Goal: Book appointment/travel/reservation

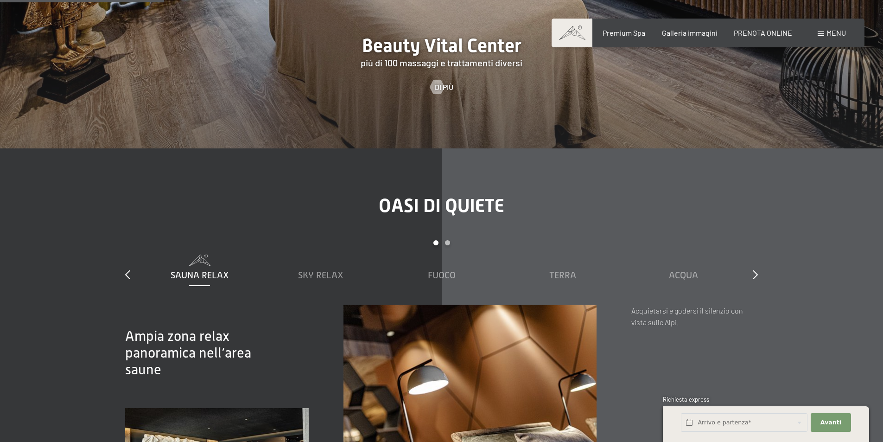
scroll to position [1298, 0]
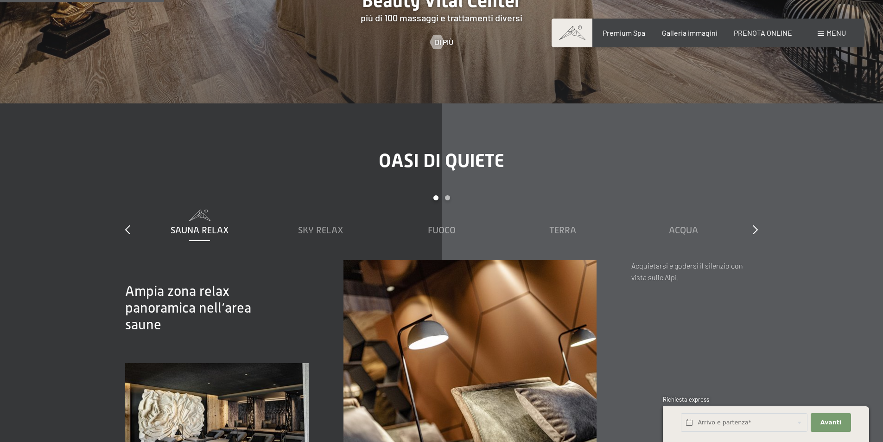
click at [758, 219] on div "Oasi di quiete slide 1 to 5 of 7 Sauna relax Sky Relax Fuoco Terra Acqua Aria S…" at bounding box center [441, 331] width 702 height 363
click at [757, 225] on icon at bounding box center [755, 229] width 5 height 9
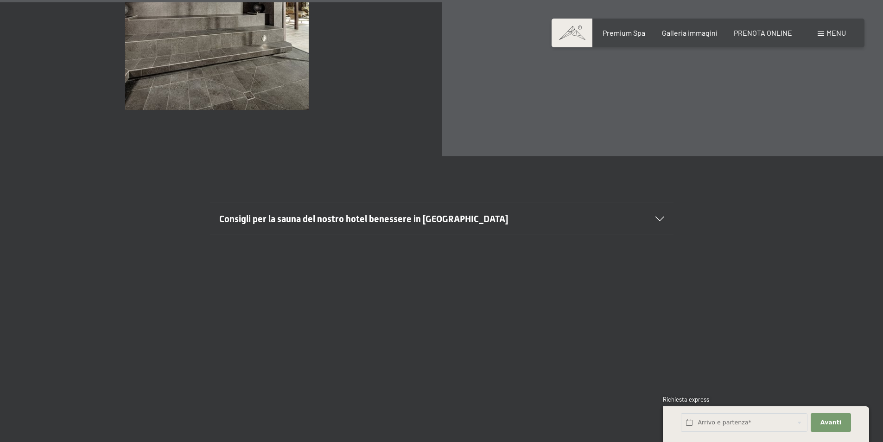
scroll to position [3522, 0]
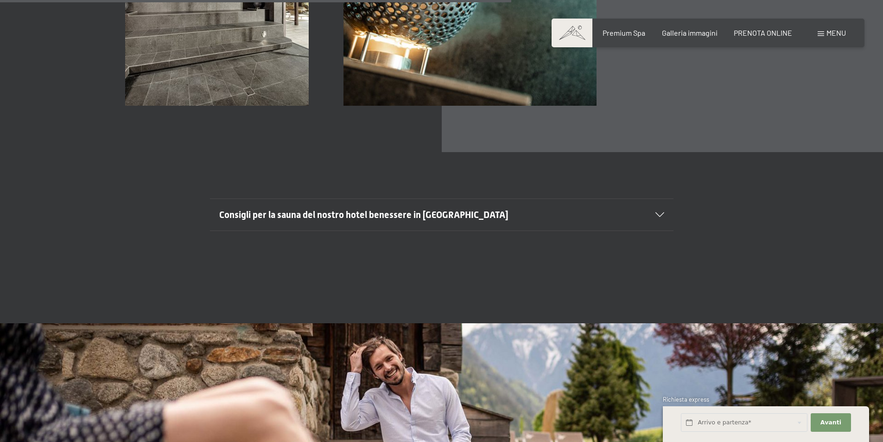
click at [664, 199] on div "Consigli per la sauna del nostro hotel benessere in Trentino Alto Adige" at bounding box center [441, 215] width 445 height 32
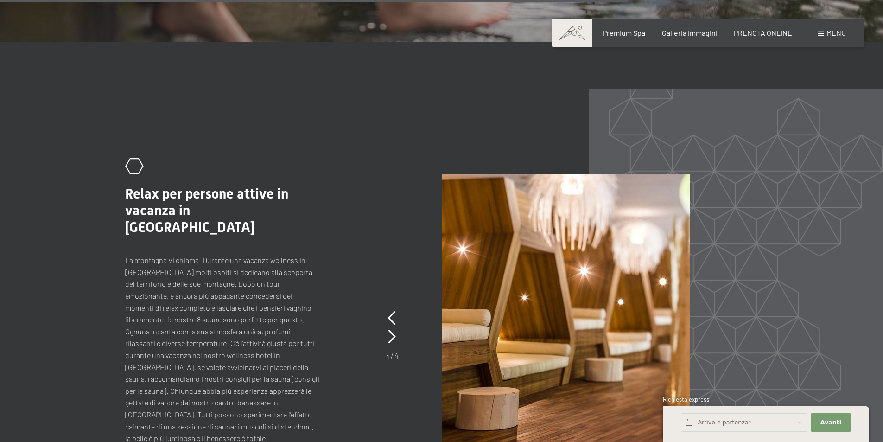
scroll to position [4496, 0]
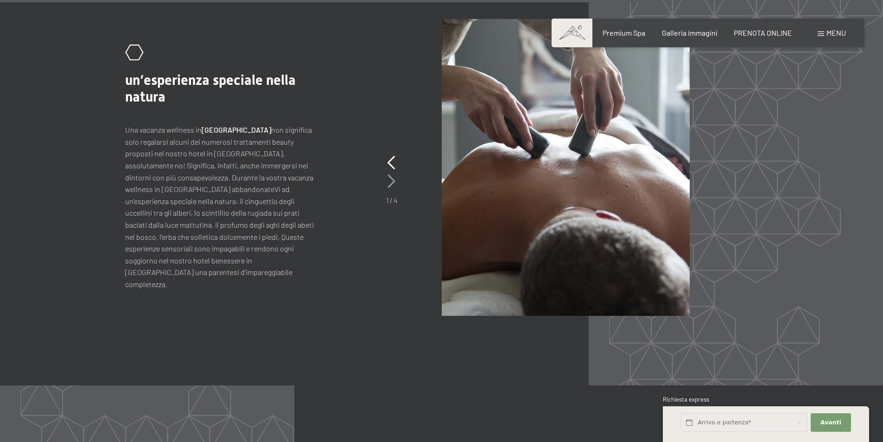
click at [393, 174] on icon at bounding box center [391, 181] width 8 height 14
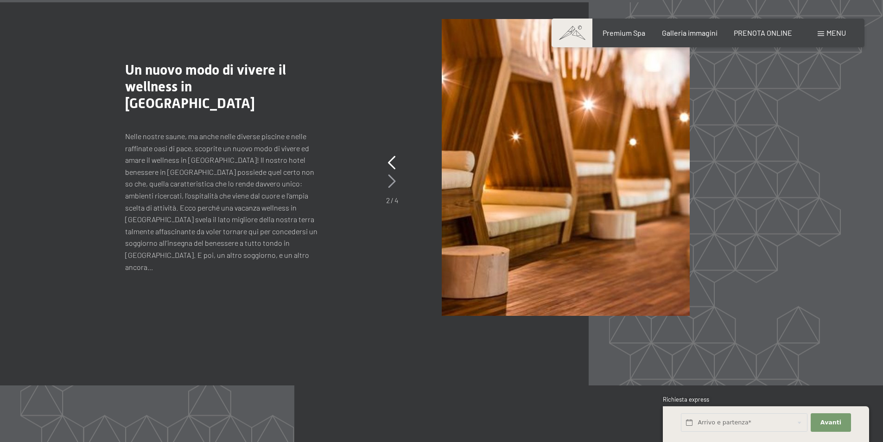
click at [389, 174] on icon at bounding box center [392, 181] width 8 height 14
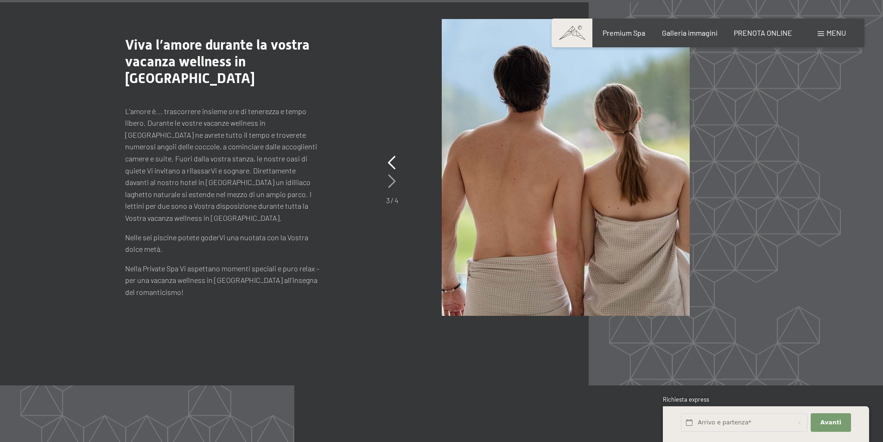
click at [389, 174] on icon at bounding box center [392, 181] width 8 height 14
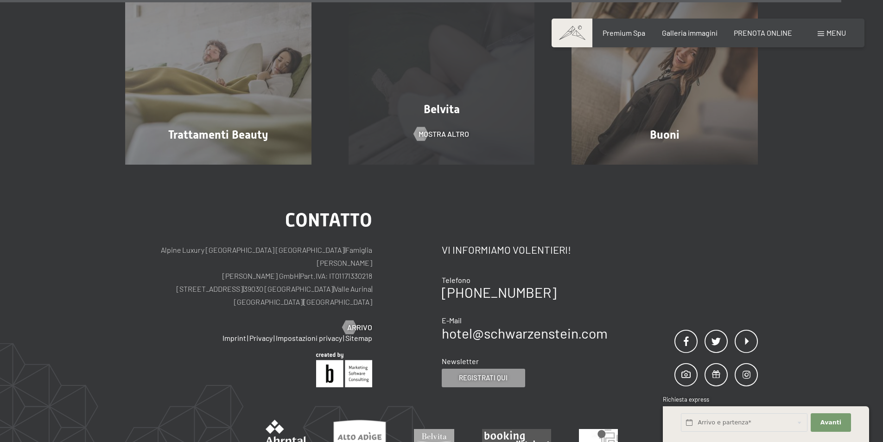
scroll to position [5857, 0]
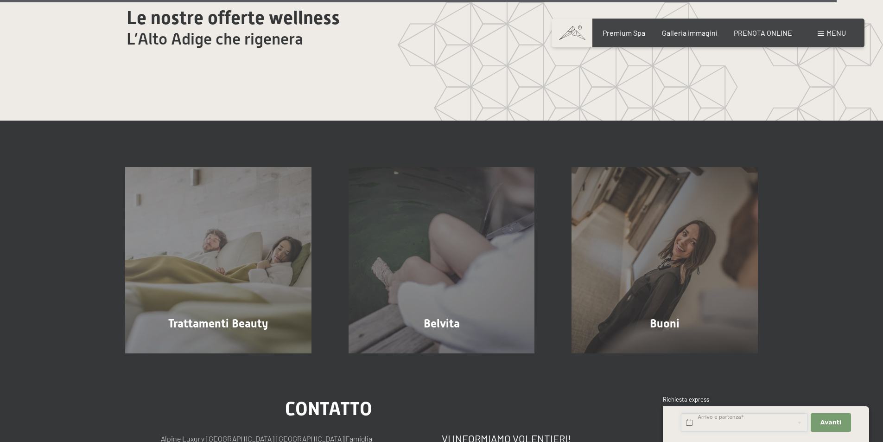
click at [709, 421] on input "text" at bounding box center [744, 422] width 127 height 19
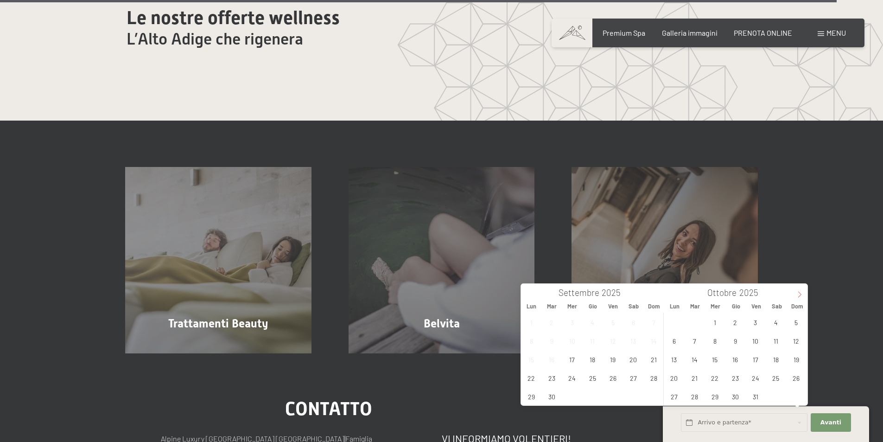
click at [800, 291] on span at bounding box center [800, 292] width 16 height 16
click at [695, 397] on span "25" at bounding box center [694, 396] width 18 height 18
click at [798, 399] on span "30" at bounding box center [796, 396] width 18 height 18
type input "Mar. 25/11/2025 - Dom. 30/11/2025"
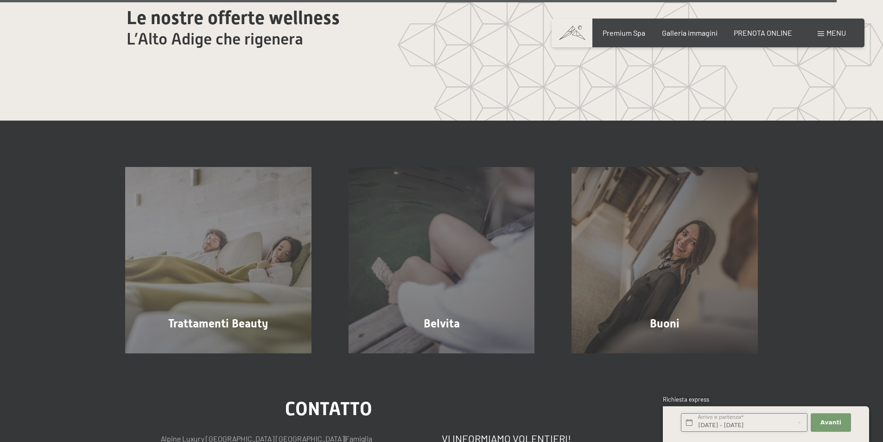
scroll to position [0, 1]
click at [827, 418] on span "Avanti" at bounding box center [830, 422] width 21 height 8
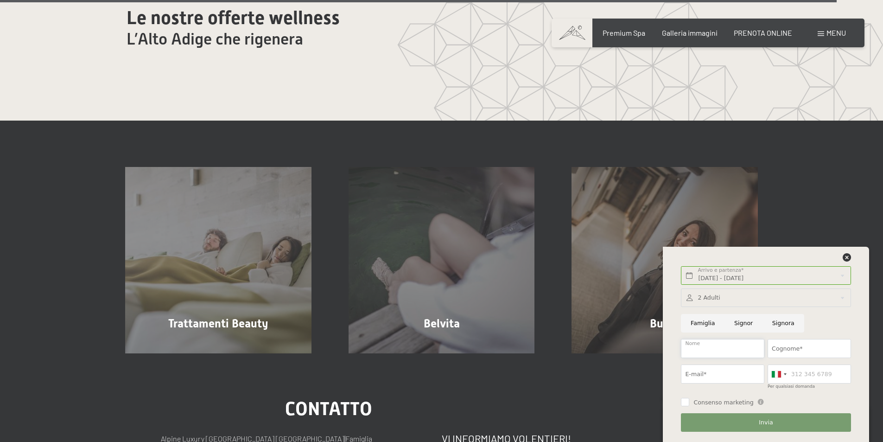
click at [720, 346] on input "Nome" at bounding box center [722, 348] width 83 height 19
click at [741, 328] on input "Signor" at bounding box center [743, 323] width 38 height 19
radio input "true"
click at [727, 349] on input "Nome" at bounding box center [722, 348] width 83 height 19
type input "Nicola"
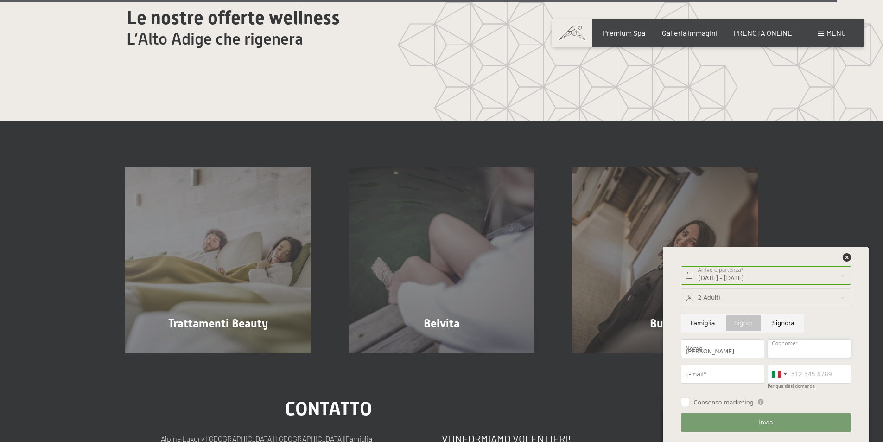
type input "Guarducci"
type input "nicola@centredile.it"
type input "3357710340"
click at [685, 404] on input "Consenso marketing" at bounding box center [685, 402] width 8 height 8
checkbox input "true"
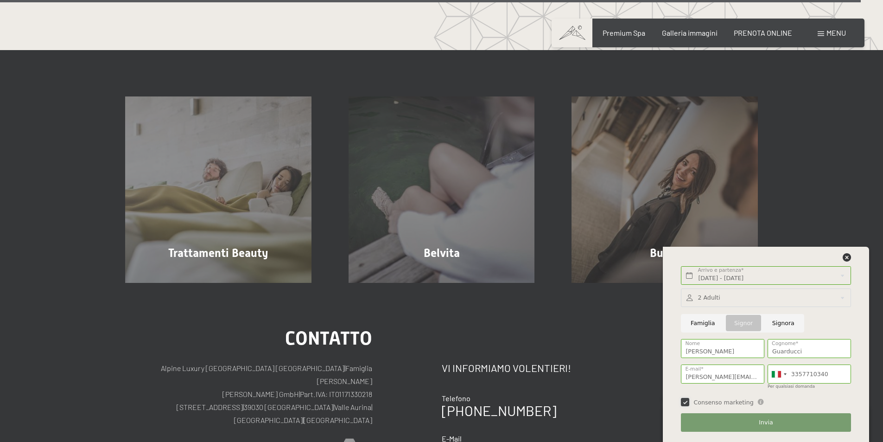
scroll to position [6042, 0]
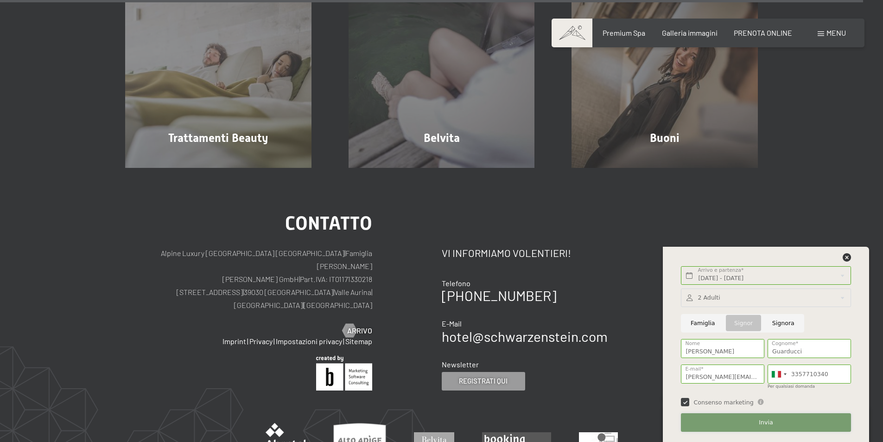
click at [766, 426] on span "Invia" at bounding box center [766, 422] width 14 height 8
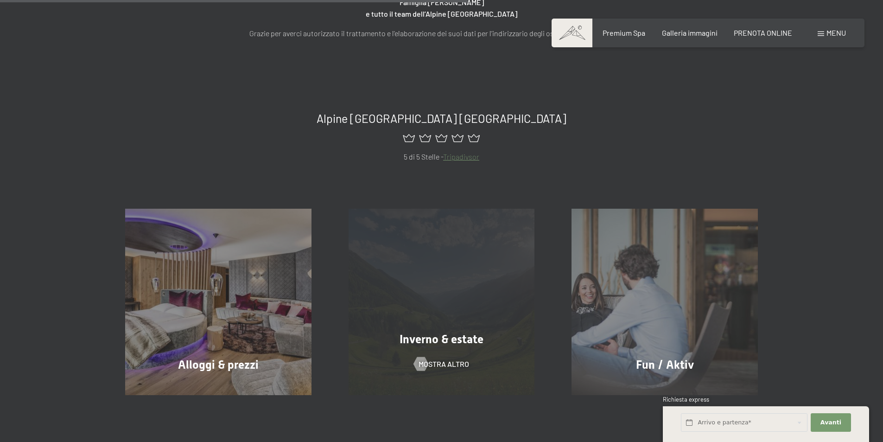
scroll to position [556, 0]
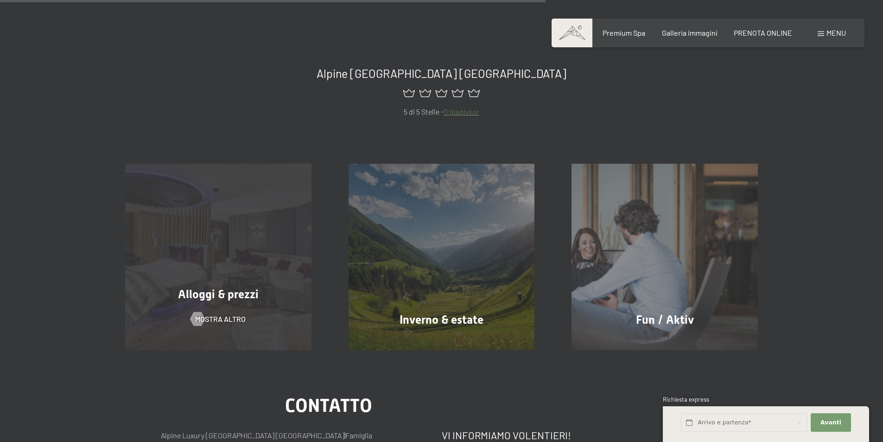
click at [222, 293] on span "Alloggi & prezzi" at bounding box center [218, 293] width 81 height 13
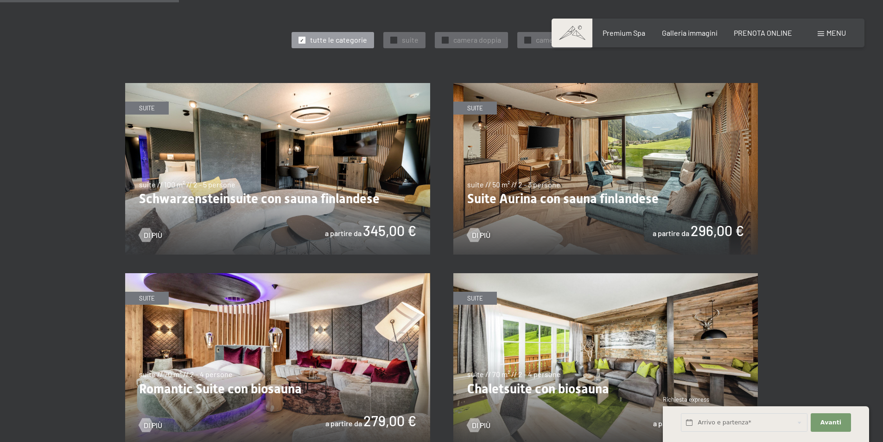
scroll to position [417, 0]
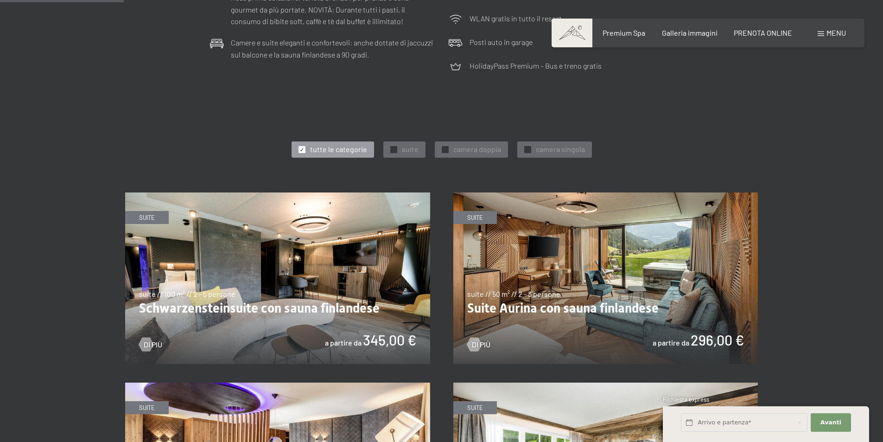
click at [542, 305] on img at bounding box center [605, 277] width 305 height 171
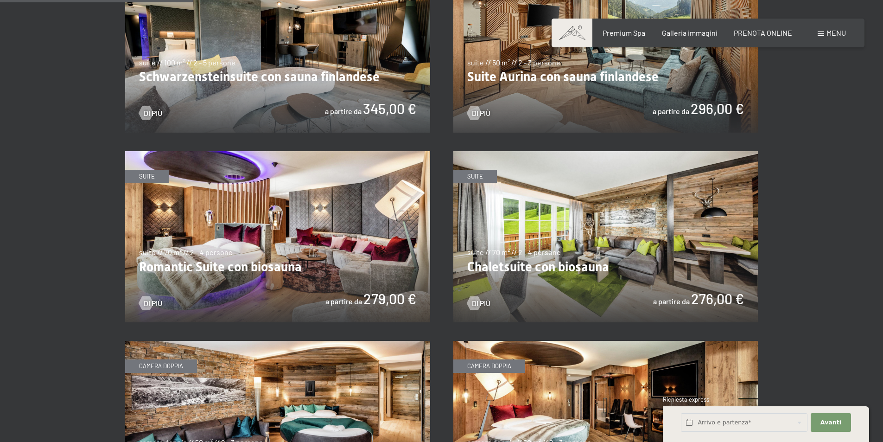
scroll to position [649, 0]
click at [546, 268] on img at bounding box center [605, 236] width 305 height 171
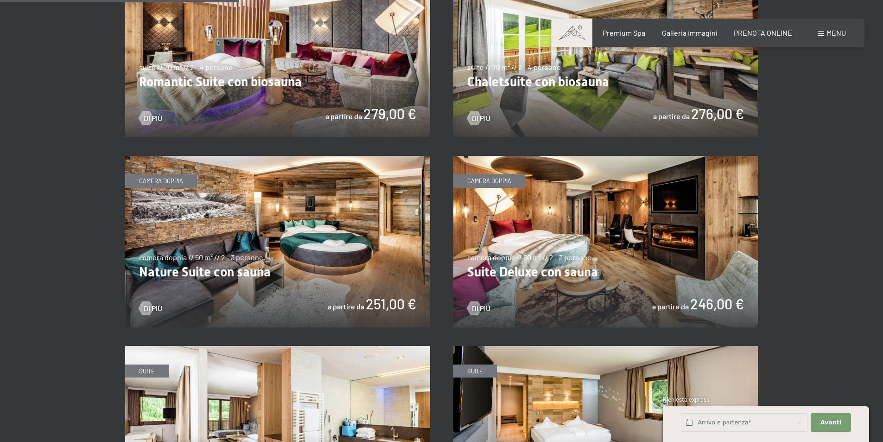
scroll to position [834, 0]
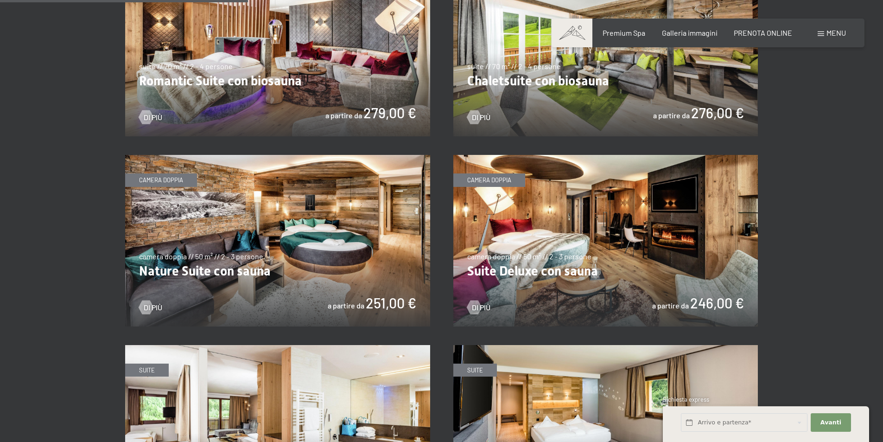
click at [626, 232] on img at bounding box center [605, 240] width 305 height 171
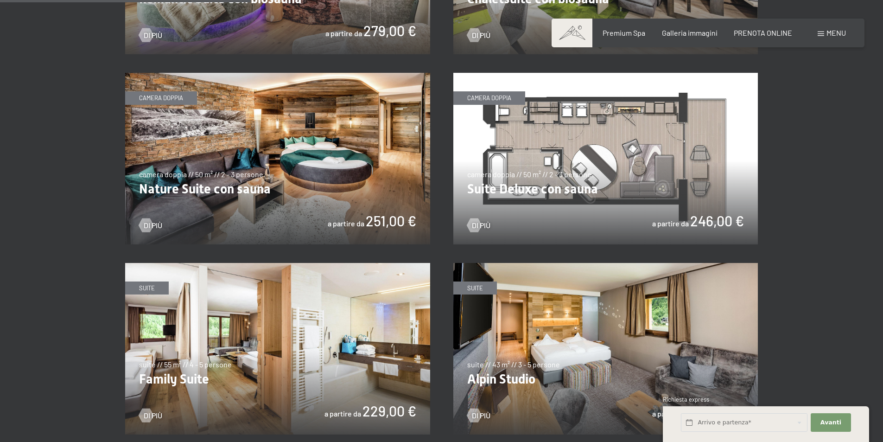
scroll to position [973, 0]
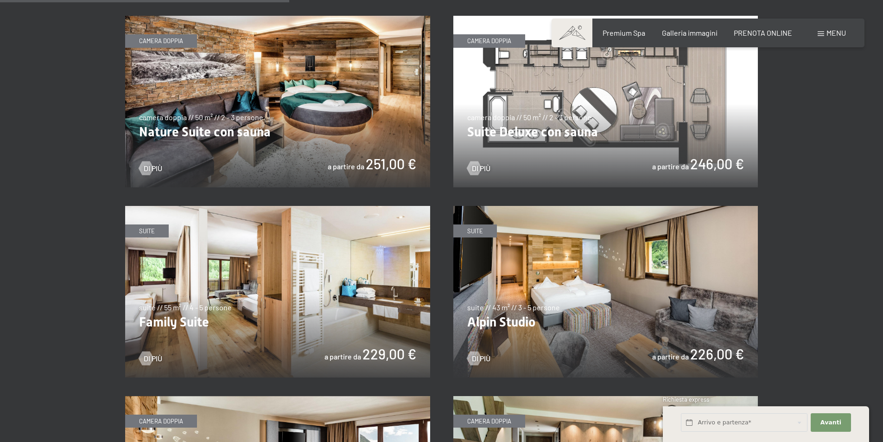
click at [601, 275] on img at bounding box center [605, 291] width 305 height 171
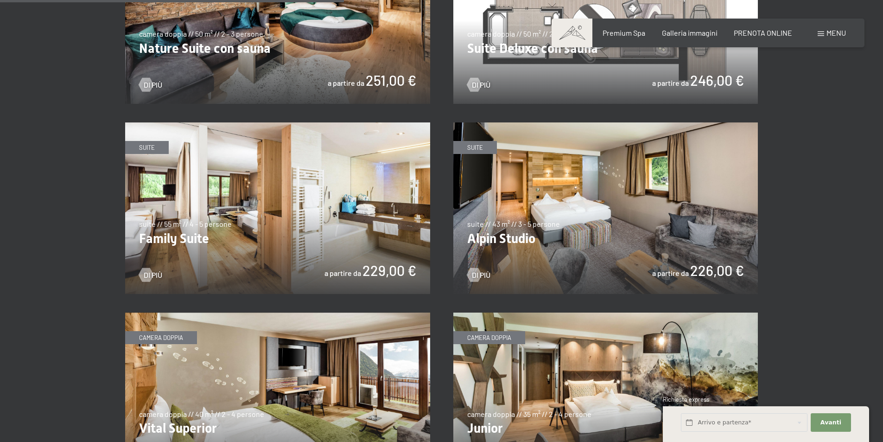
scroll to position [1159, 0]
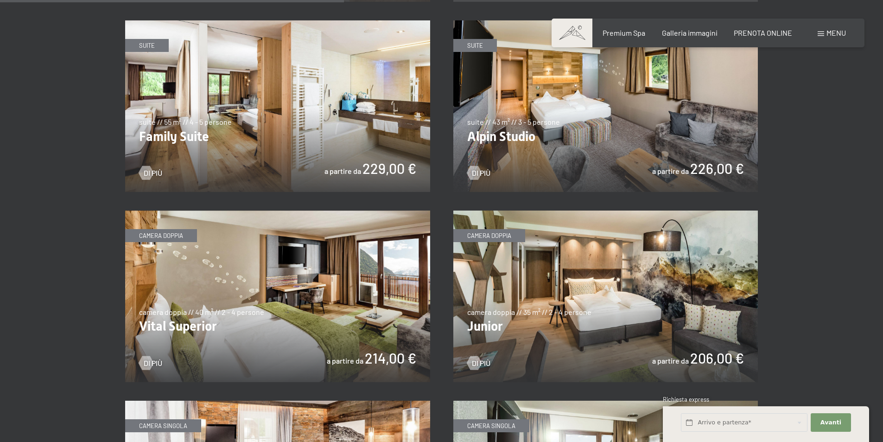
click at [281, 269] on img at bounding box center [277, 295] width 305 height 171
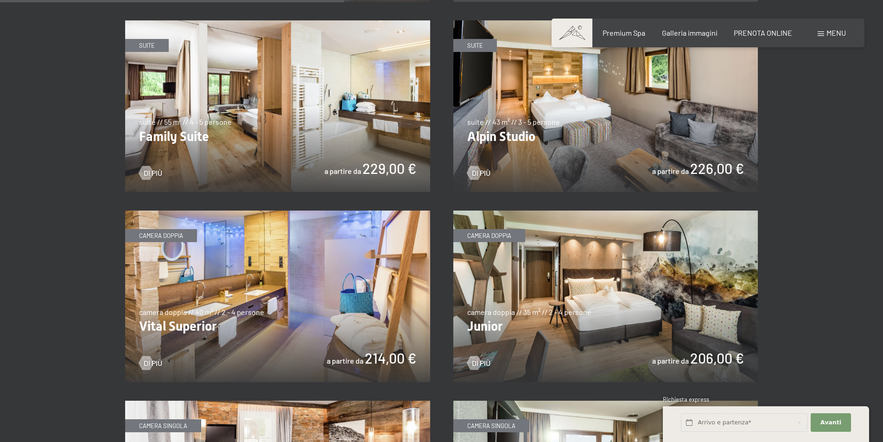
click at [273, 276] on img at bounding box center [277, 295] width 305 height 171
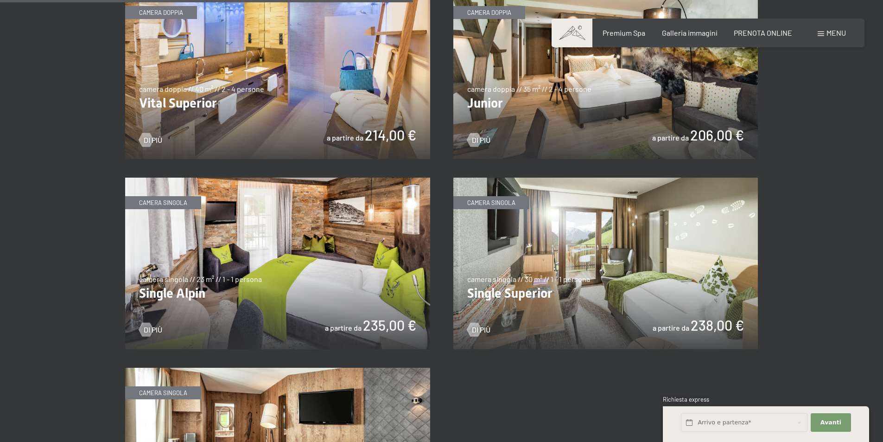
scroll to position [1205, 0]
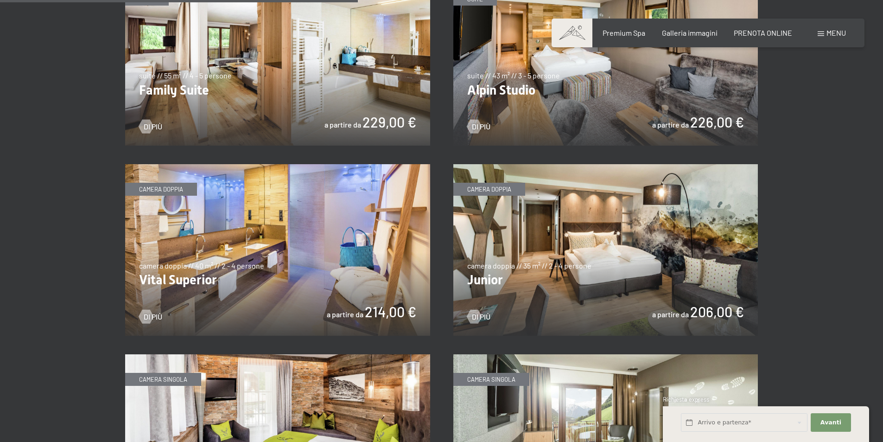
click at [572, 216] on img at bounding box center [605, 249] width 305 height 171
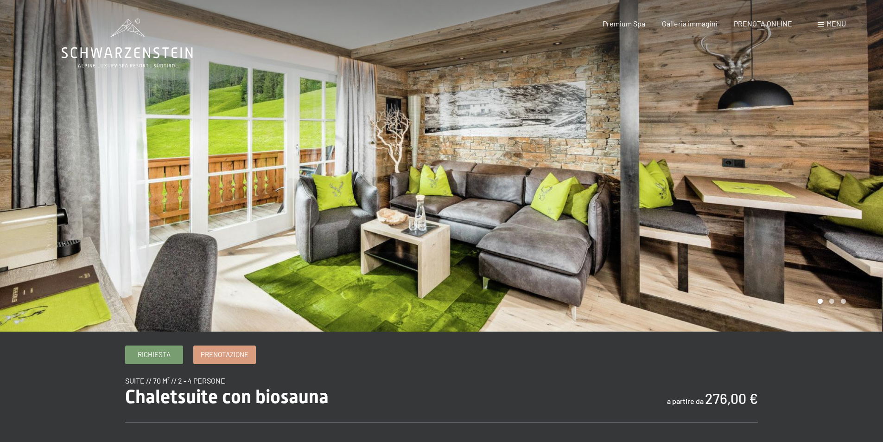
click at [773, 190] on div at bounding box center [663, 165] width 442 height 331
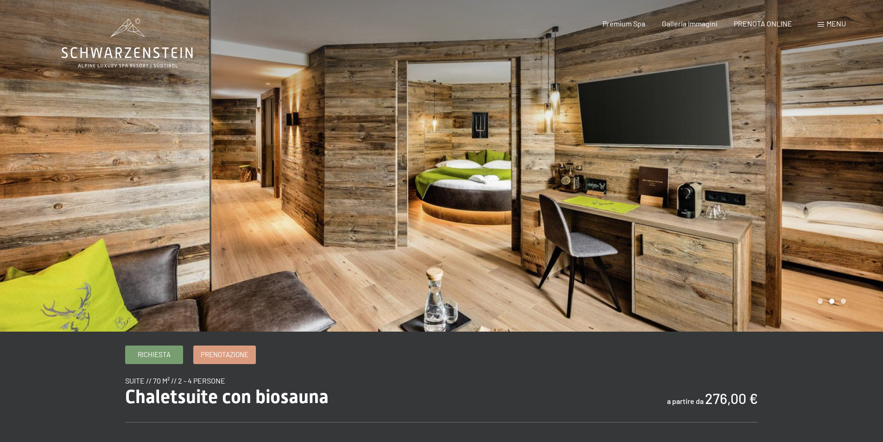
click at [661, 176] on div at bounding box center [663, 165] width 442 height 331
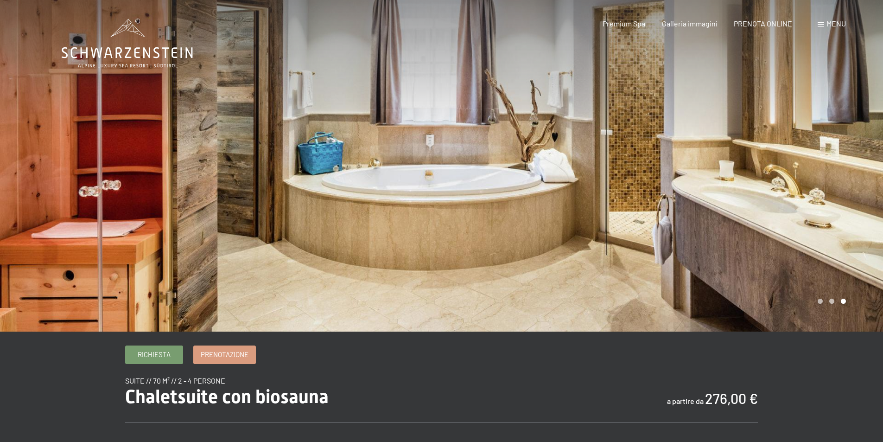
click at [661, 176] on div at bounding box center [663, 165] width 442 height 331
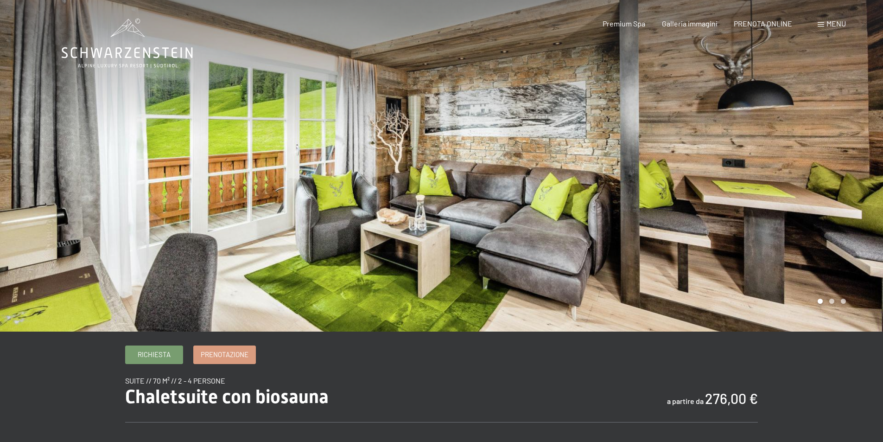
click at [661, 176] on div at bounding box center [663, 165] width 442 height 331
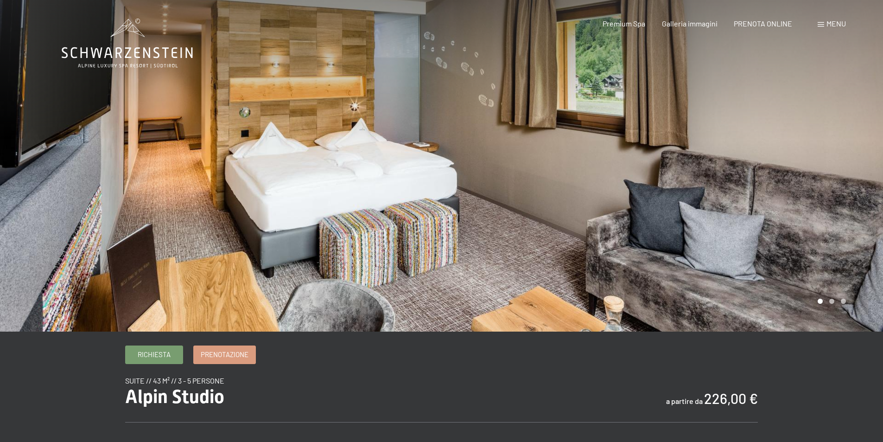
click at [740, 179] on div at bounding box center [663, 165] width 442 height 331
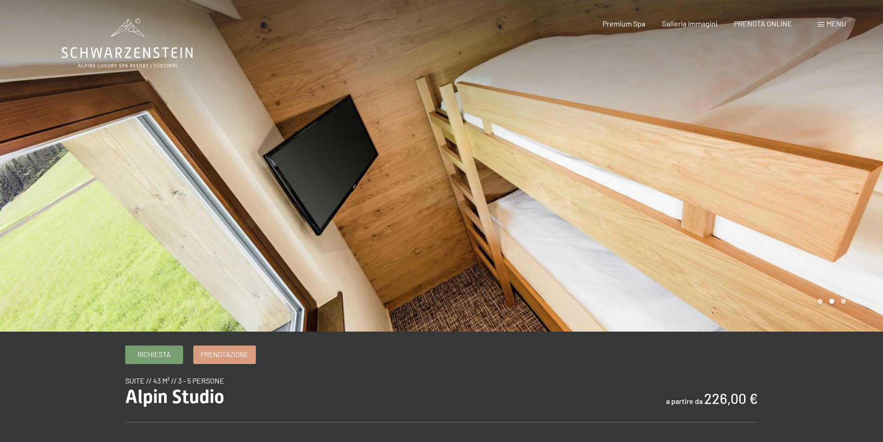
click at [755, 170] on div at bounding box center [663, 165] width 442 height 331
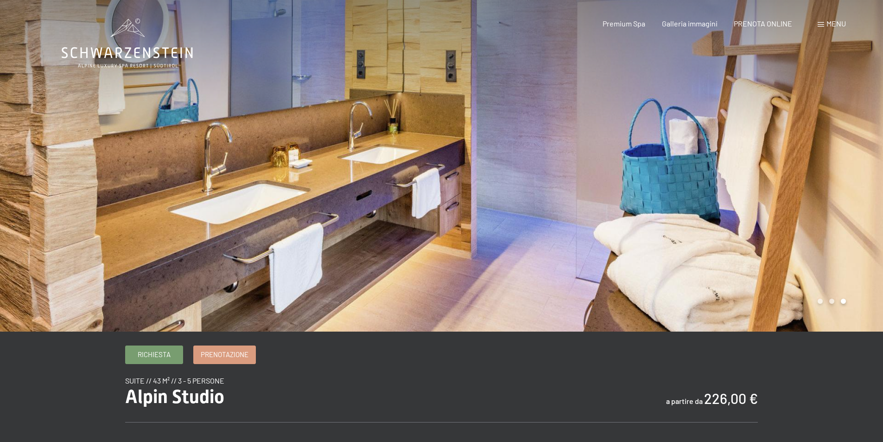
click at [755, 170] on div at bounding box center [663, 165] width 442 height 331
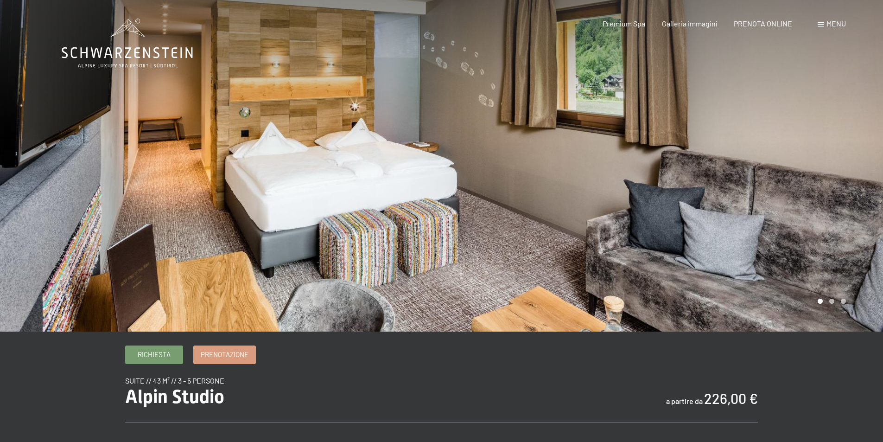
click at [755, 170] on div at bounding box center [663, 165] width 442 height 331
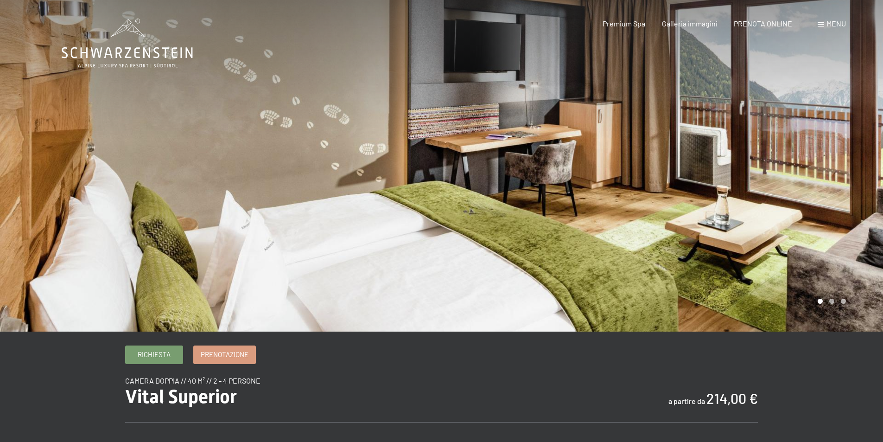
click at [764, 185] on div at bounding box center [663, 165] width 442 height 331
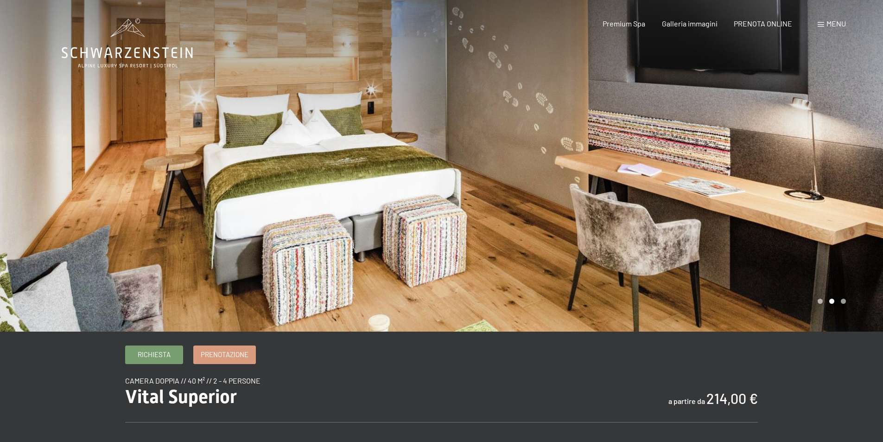
click at [761, 185] on div at bounding box center [663, 165] width 442 height 331
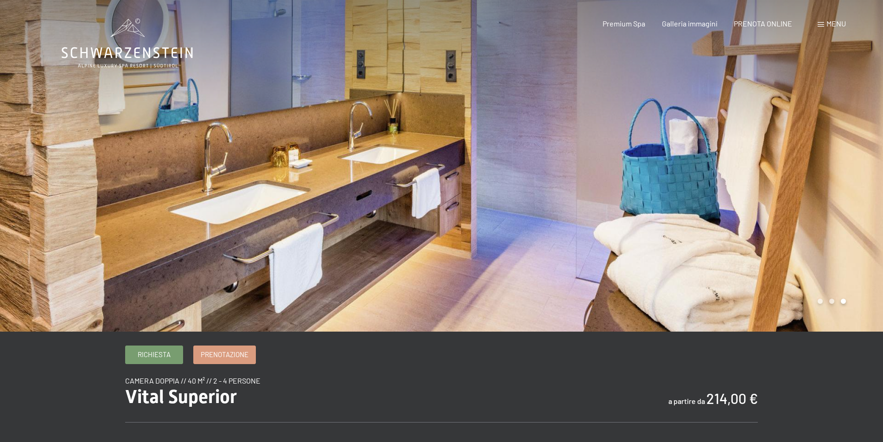
click at [761, 185] on div at bounding box center [663, 165] width 442 height 331
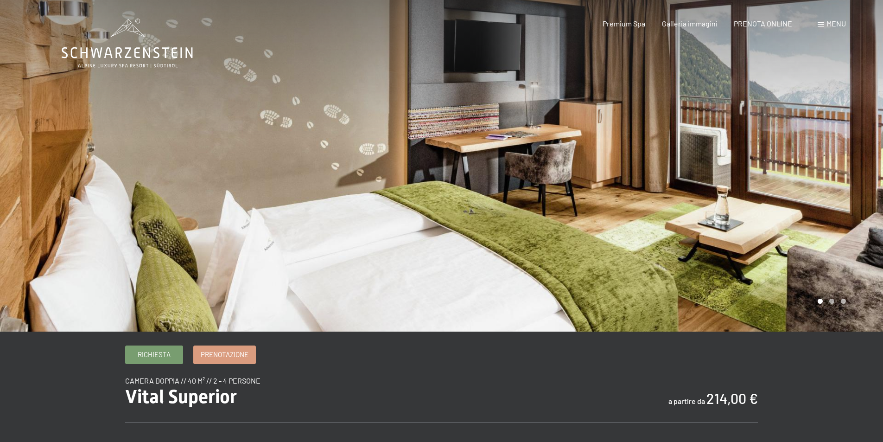
click at [763, 176] on div at bounding box center [663, 165] width 442 height 331
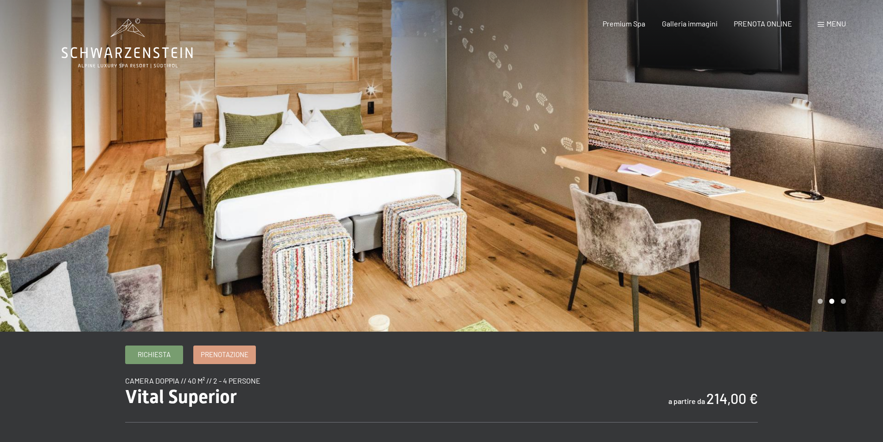
click at [763, 176] on div at bounding box center [663, 165] width 442 height 331
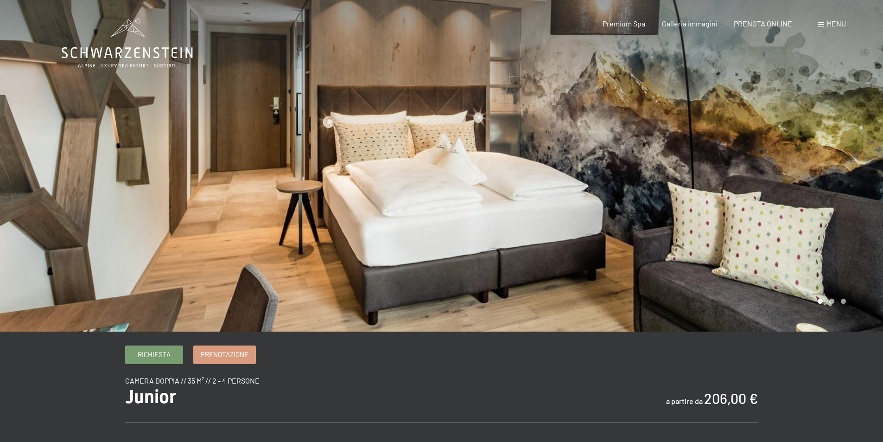
click at [634, 149] on div at bounding box center [663, 165] width 442 height 331
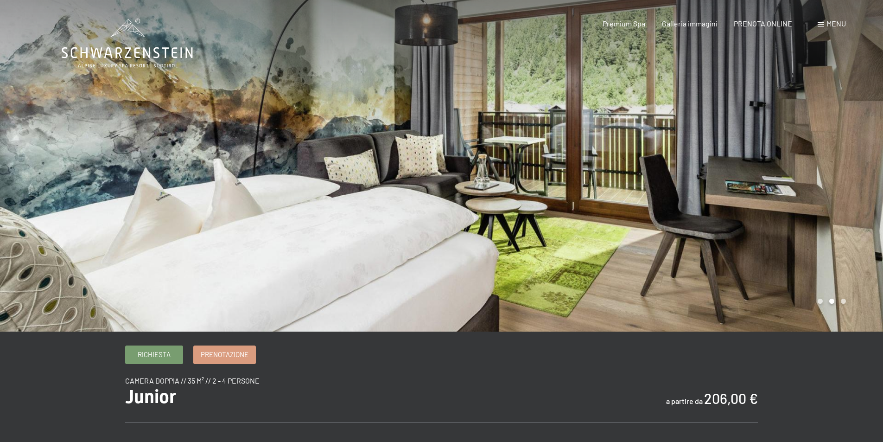
click at [676, 147] on div at bounding box center [663, 165] width 442 height 331
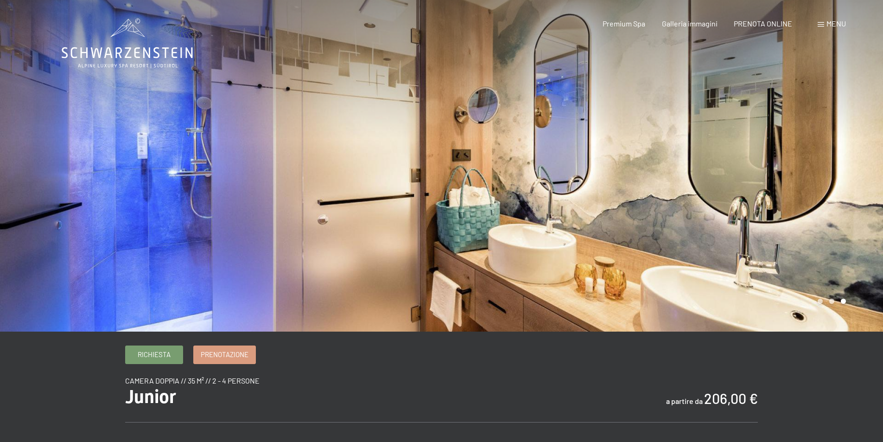
click at [667, 146] on div at bounding box center [663, 165] width 442 height 331
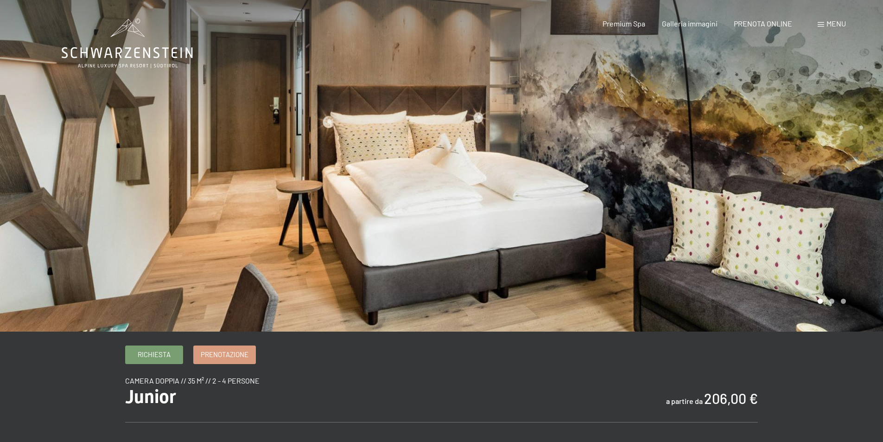
click at [666, 146] on div at bounding box center [663, 165] width 442 height 331
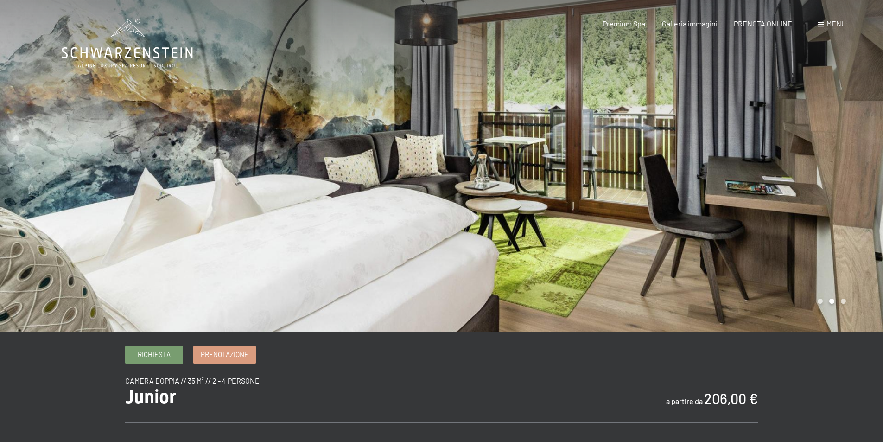
click at [666, 146] on div at bounding box center [663, 165] width 442 height 331
